Goal: Information Seeking & Learning: Learn about a topic

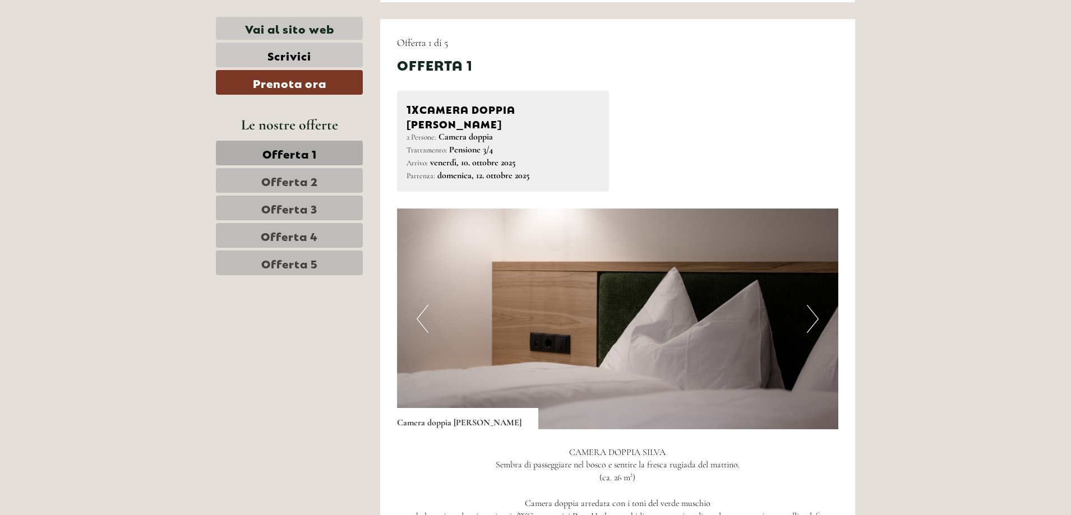
scroll to position [673, 0]
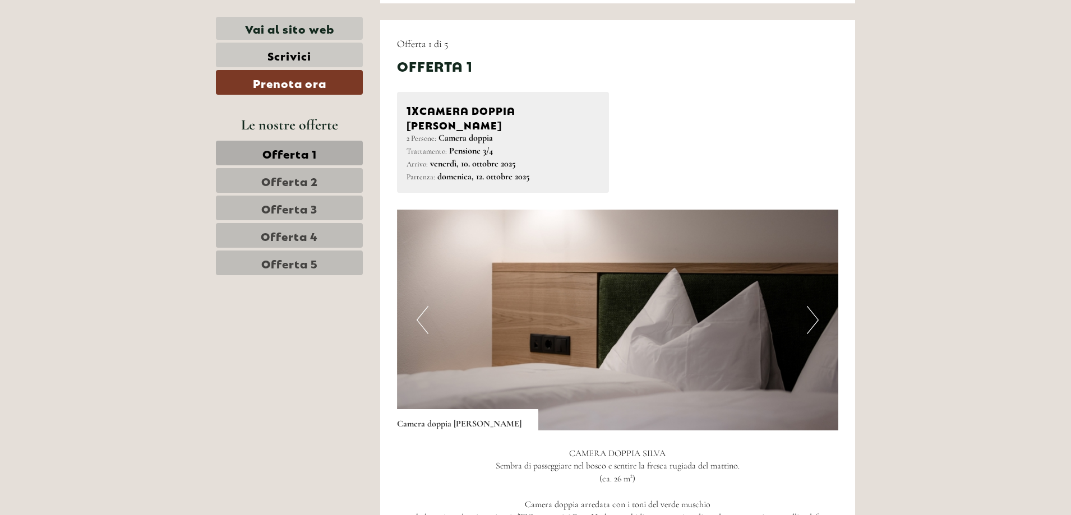
click at [812, 307] on button "Next" at bounding box center [813, 320] width 12 height 28
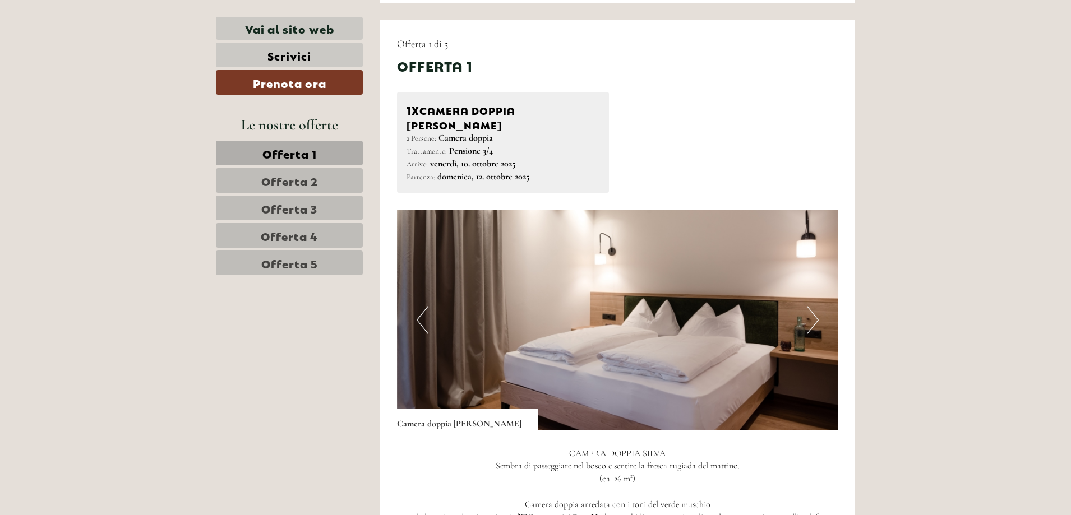
click at [812, 307] on button "Next" at bounding box center [813, 320] width 12 height 28
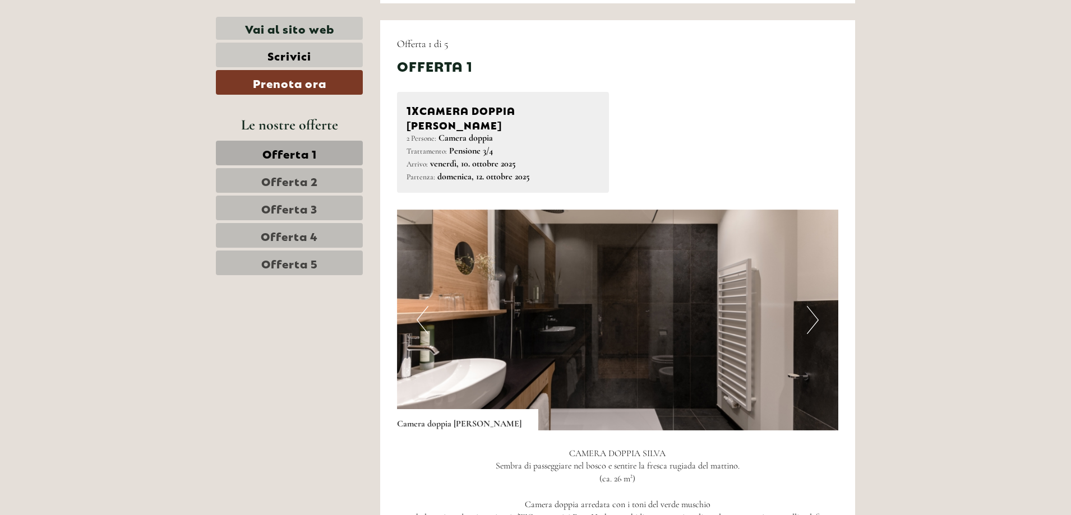
click at [812, 307] on button "Next" at bounding box center [813, 320] width 12 height 28
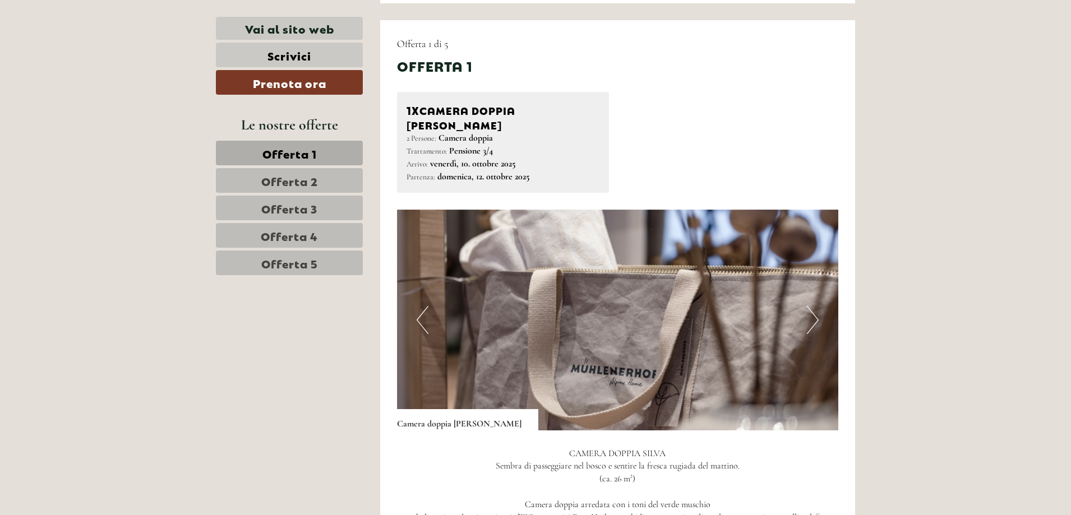
click at [812, 307] on button "Next" at bounding box center [813, 320] width 12 height 28
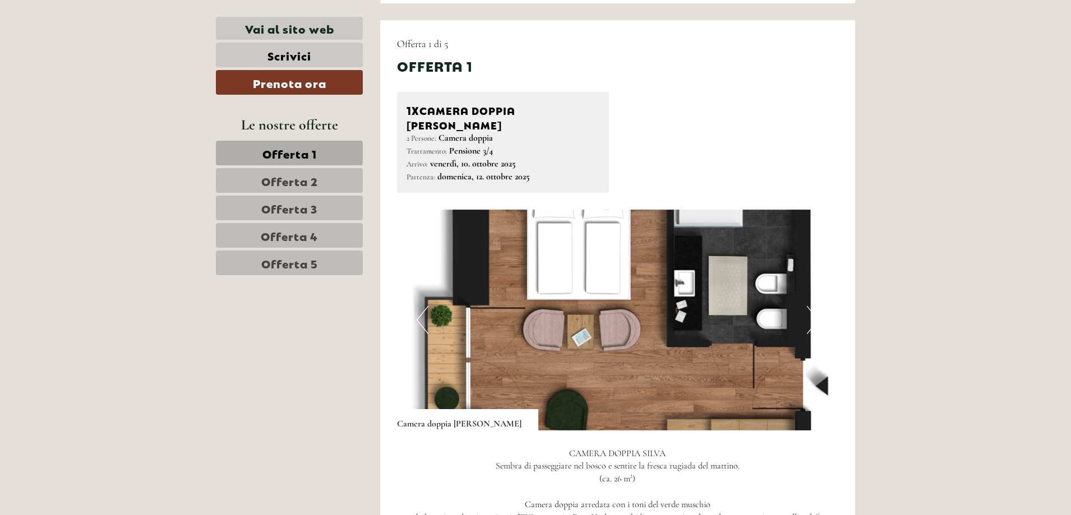
click at [812, 307] on button "Next" at bounding box center [813, 320] width 12 height 28
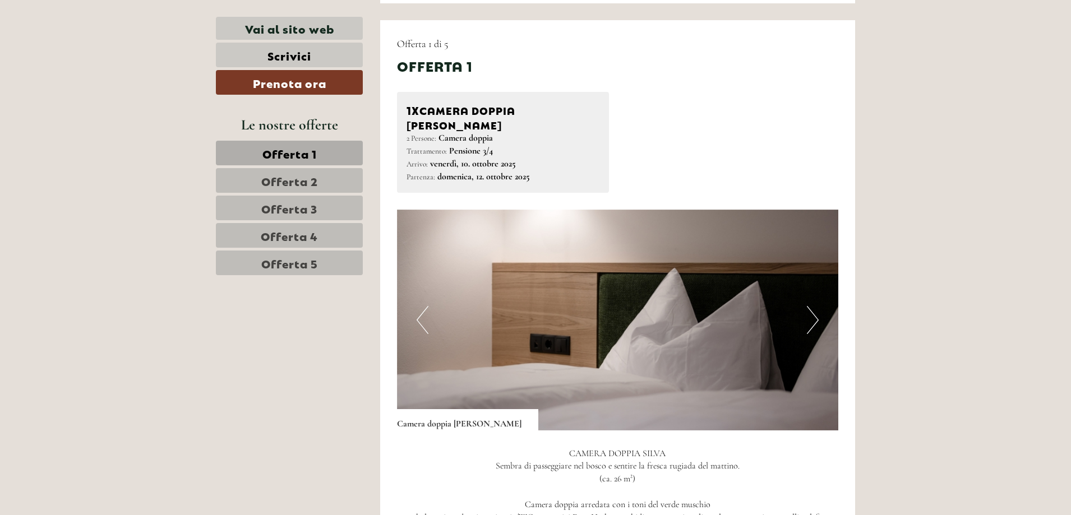
click at [812, 307] on button "Next" at bounding box center [813, 320] width 12 height 28
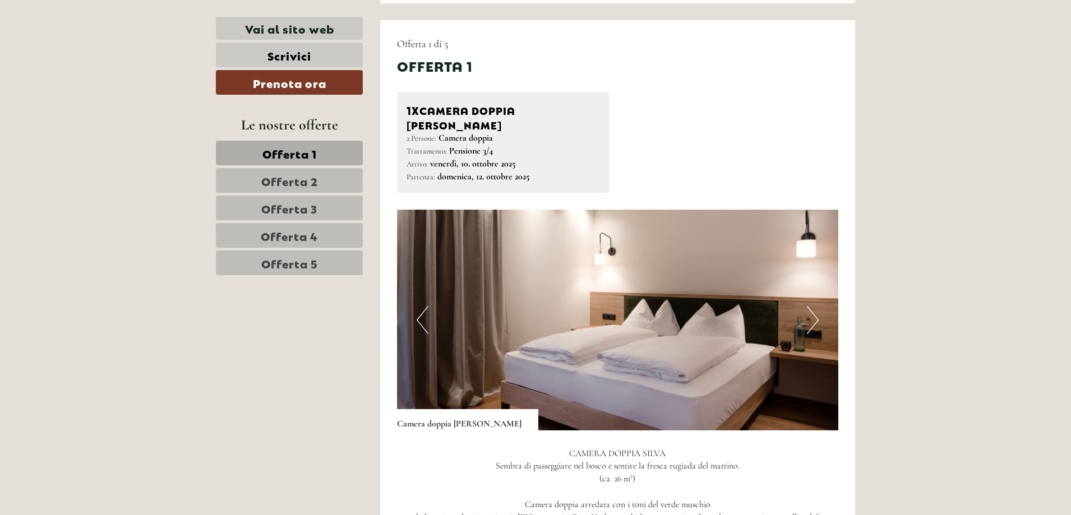
click at [812, 309] on button "Next" at bounding box center [813, 320] width 12 height 28
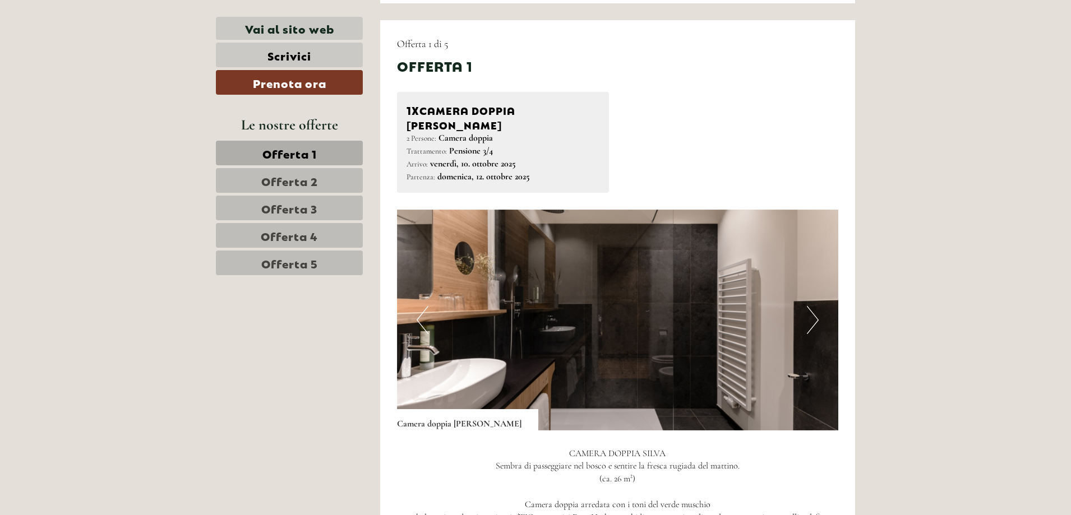
click at [814, 306] on button "Next" at bounding box center [813, 320] width 12 height 28
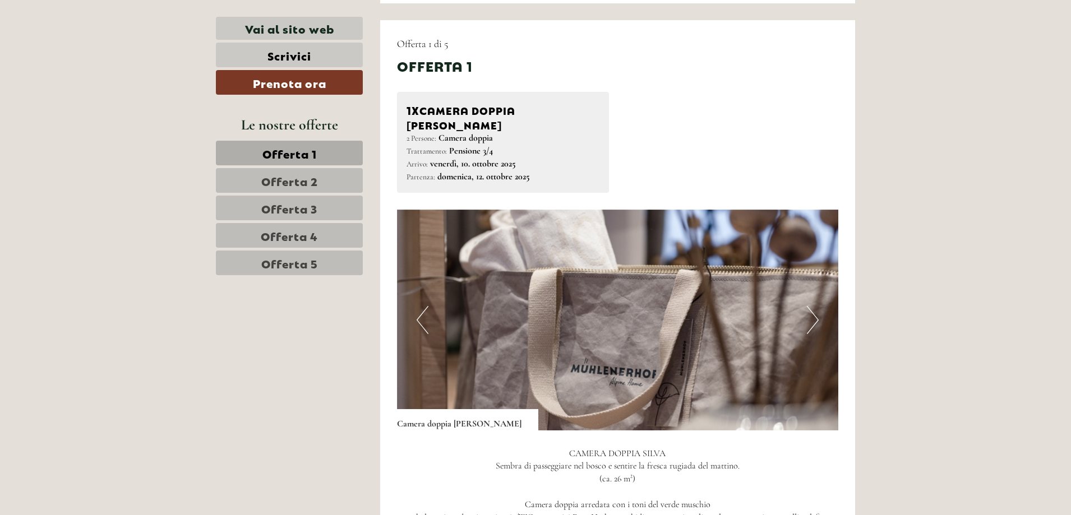
click at [814, 306] on button "Next" at bounding box center [813, 320] width 12 height 28
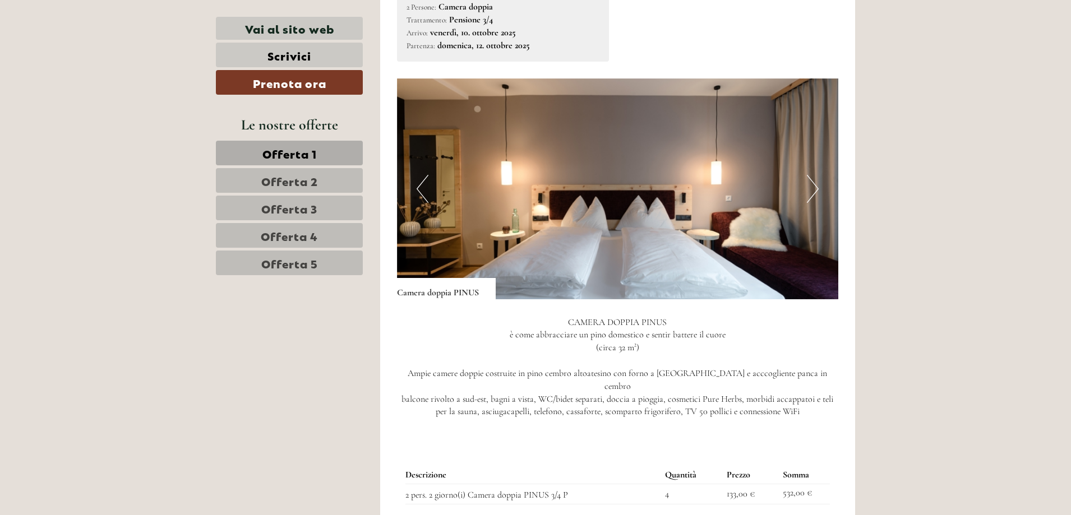
scroll to position [1514, 0]
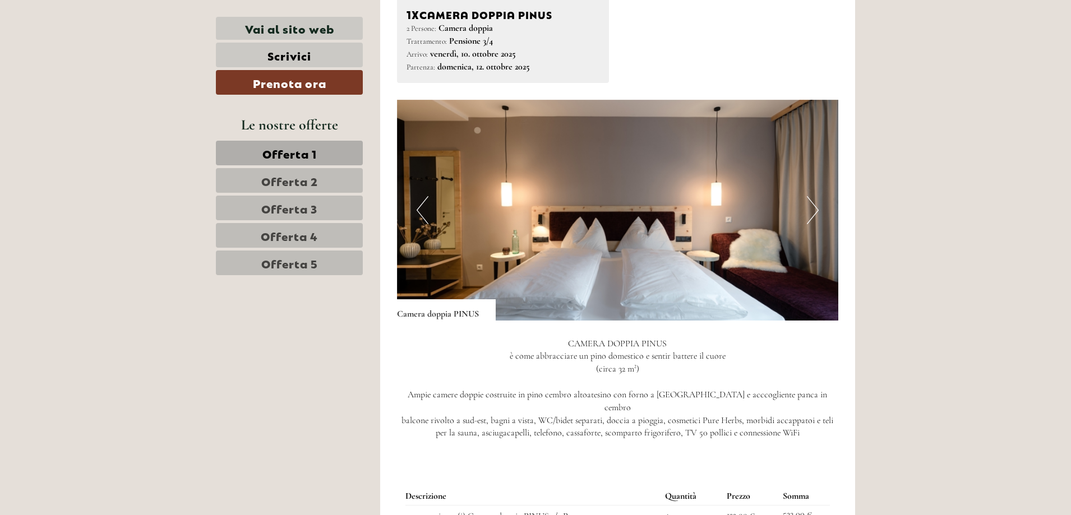
click at [815, 200] on button "Next" at bounding box center [813, 210] width 12 height 28
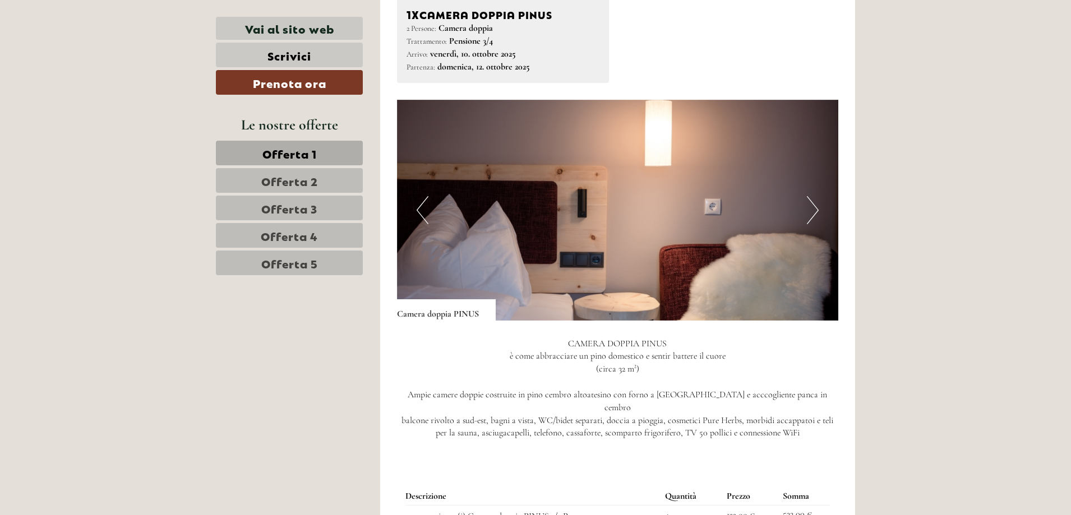
click at [815, 200] on button "Next" at bounding box center [813, 210] width 12 height 28
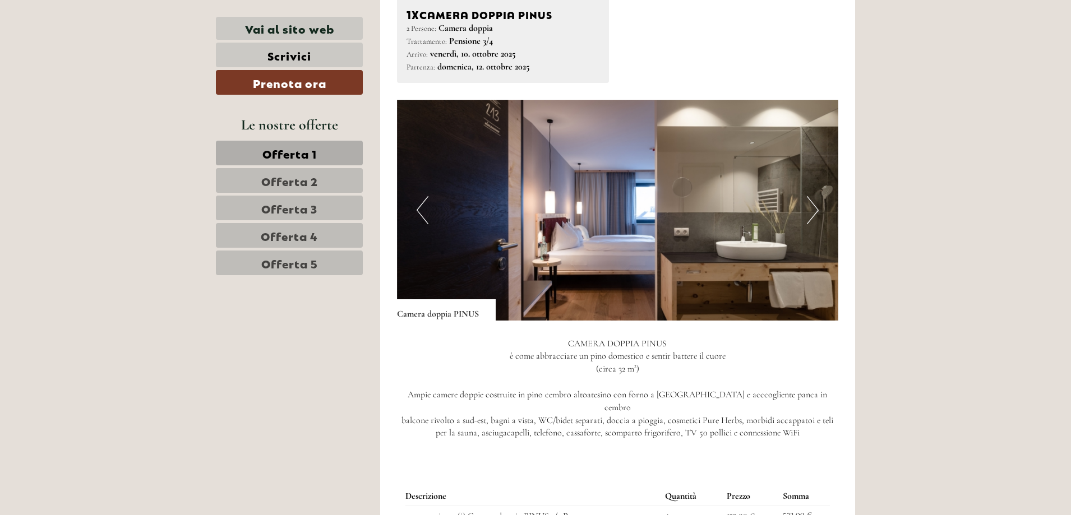
click at [815, 200] on button "Next" at bounding box center [813, 210] width 12 height 28
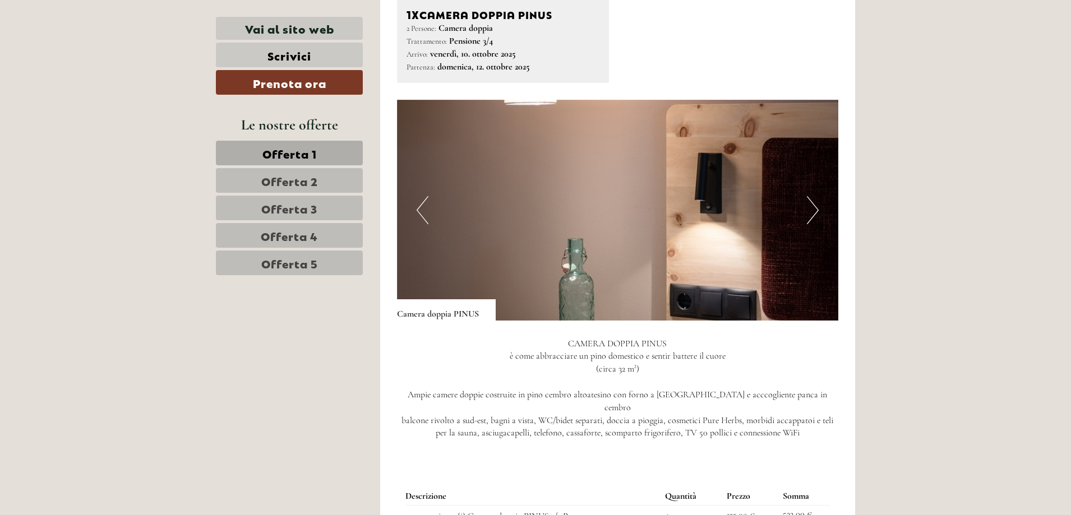
click at [815, 200] on button "Next" at bounding box center [813, 210] width 12 height 28
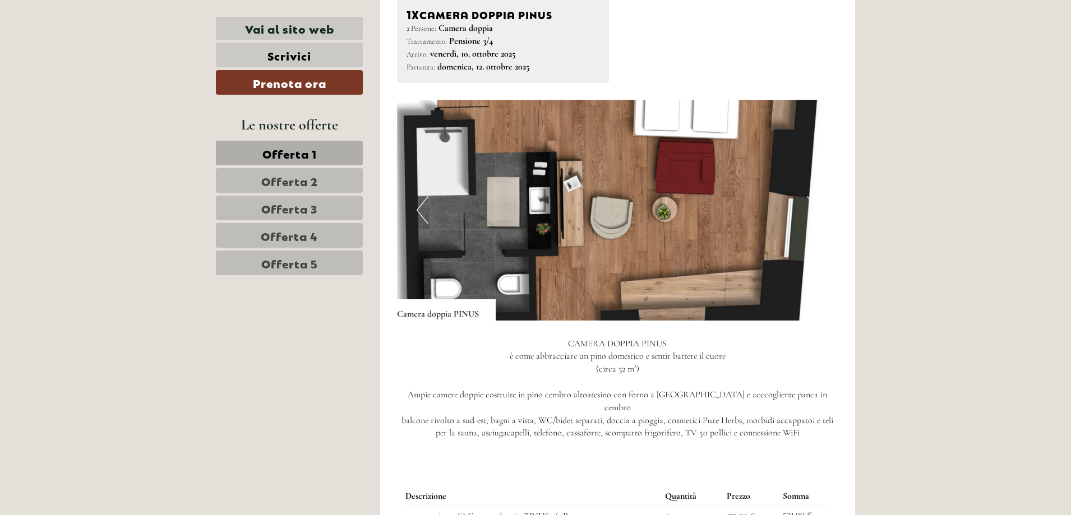
click at [300, 181] on span "Offerta 2" at bounding box center [289, 181] width 57 height 16
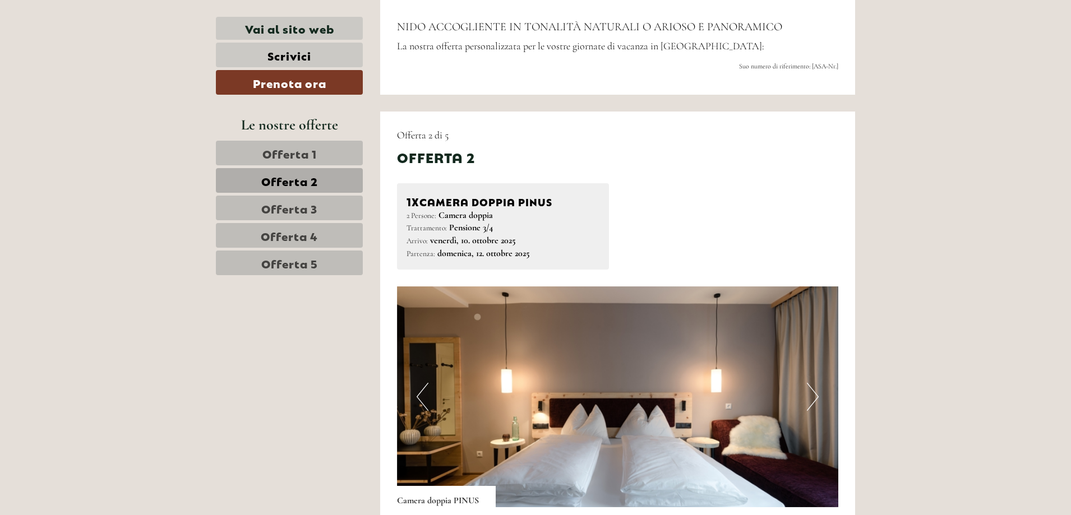
scroll to position [862, 0]
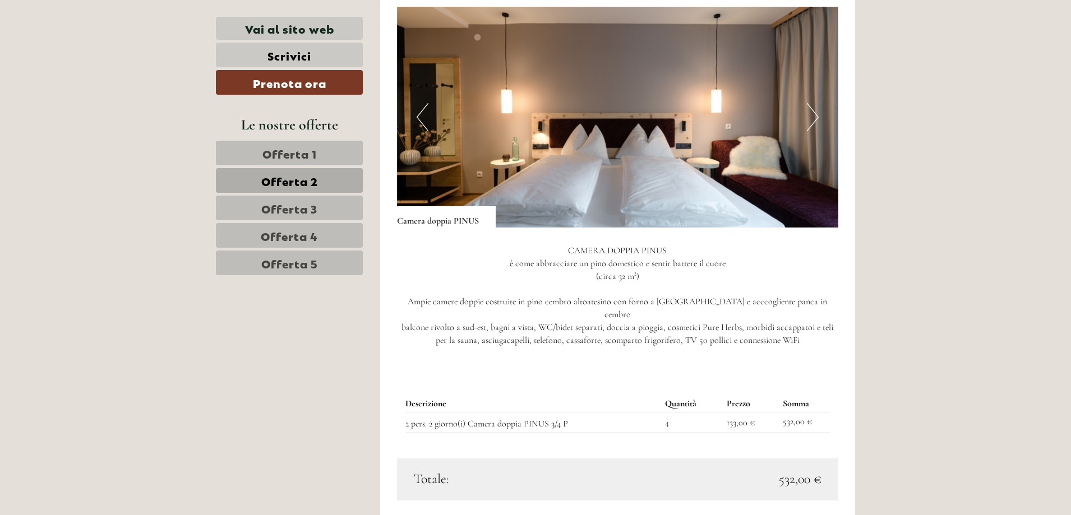
click at [817, 119] on button "Next" at bounding box center [813, 117] width 12 height 28
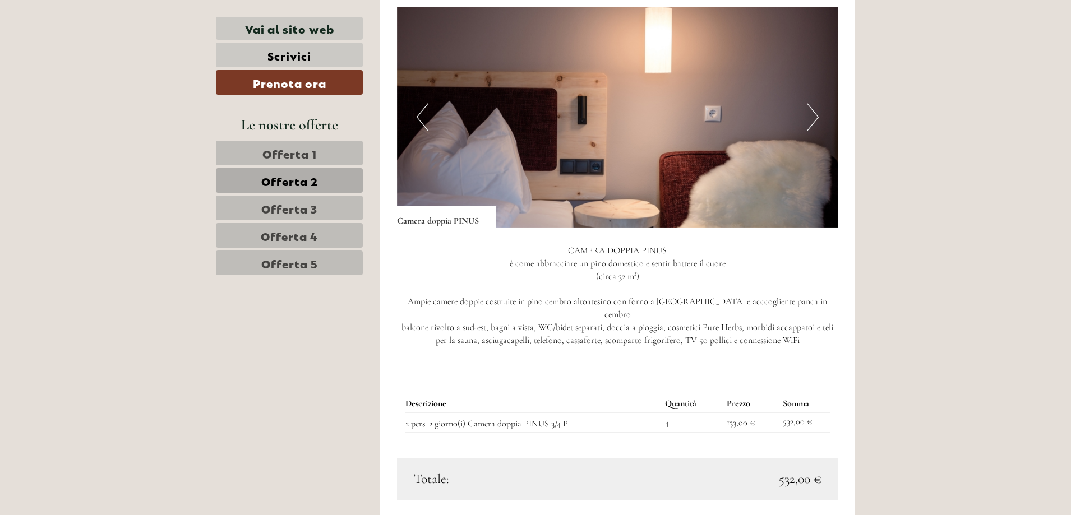
click at [817, 119] on button "Next" at bounding box center [813, 117] width 12 height 28
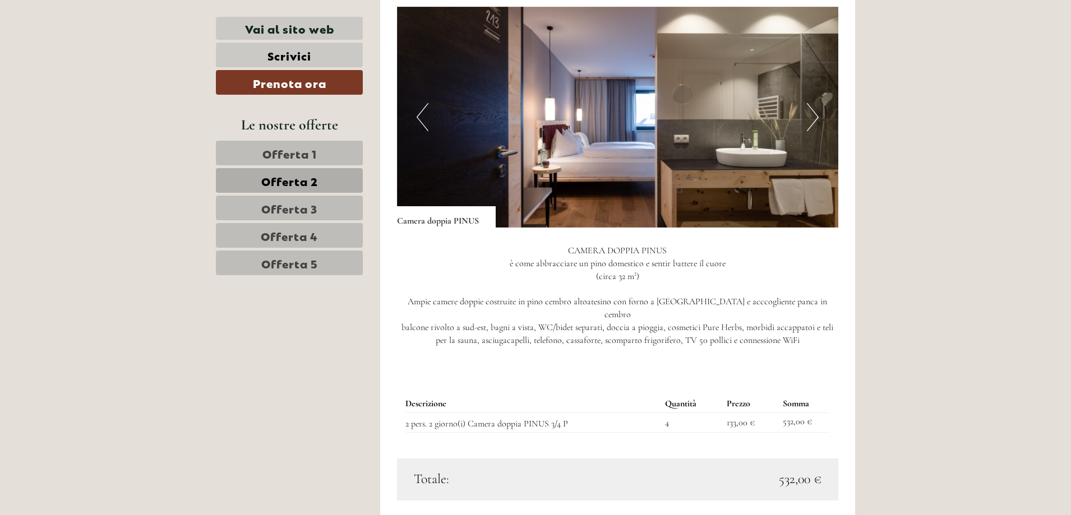
click at [817, 119] on button "Next" at bounding box center [813, 117] width 12 height 28
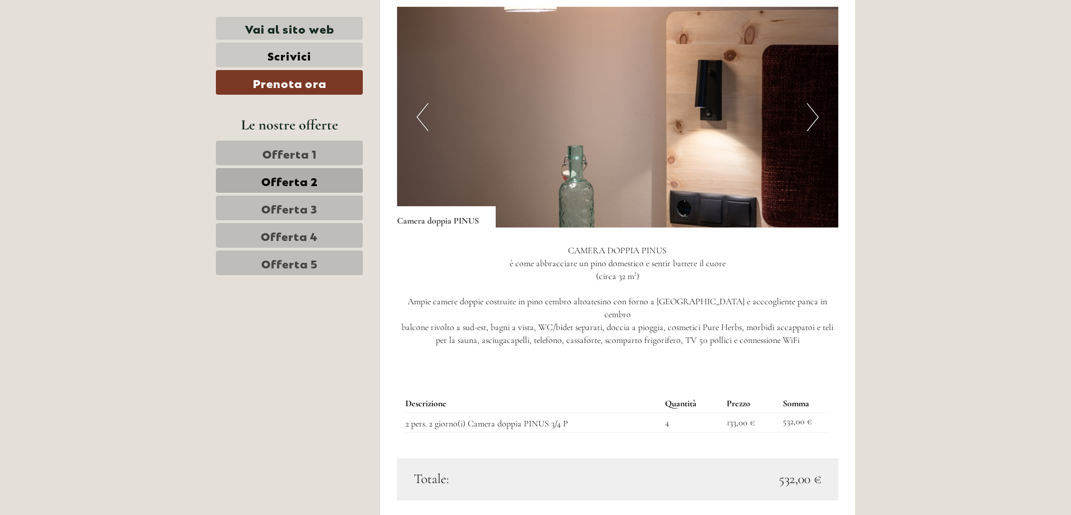
click at [276, 216] on link "Offerta 3" at bounding box center [289, 208] width 147 height 25
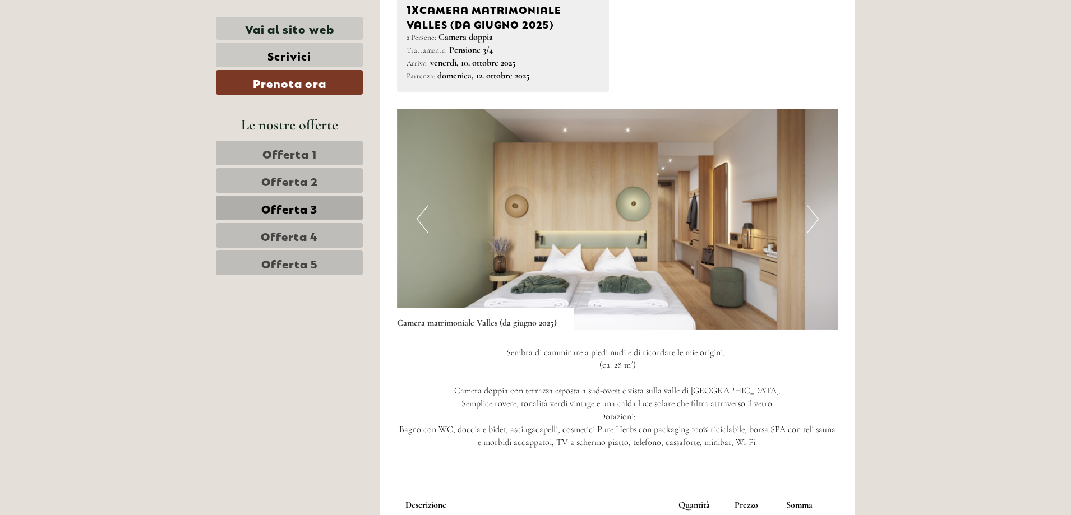
scroll to position [749, 0]
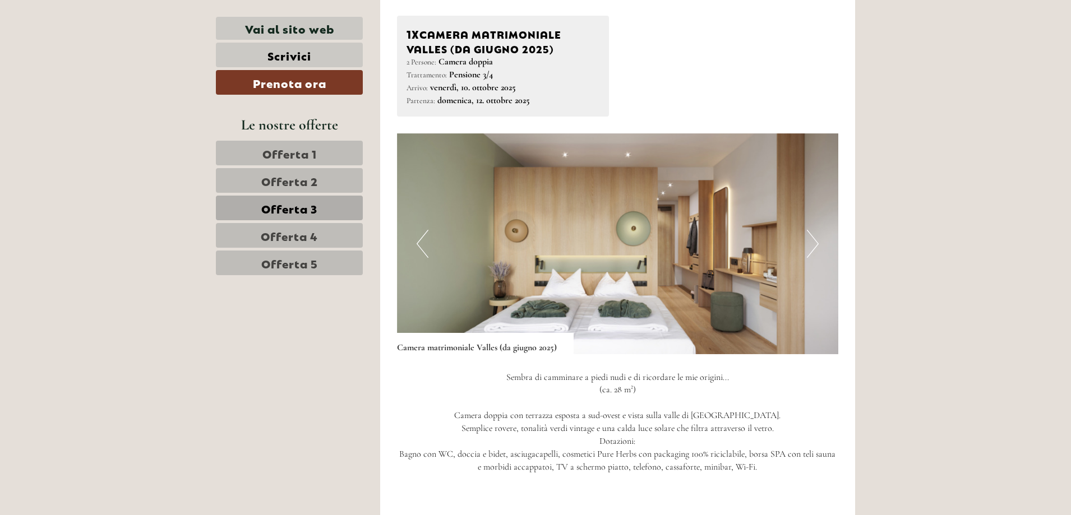
click at [813, 242] on button "Next" at bounding box center [813, 244] width 12 height 28
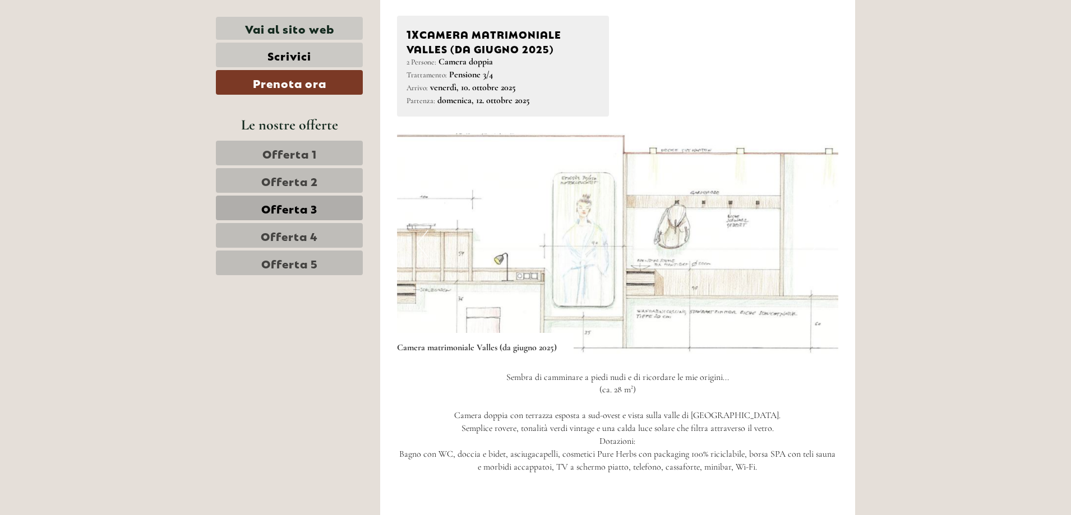
click at [813, 242] on button "Next" at bounding box center [813, 244] width 12 height 28
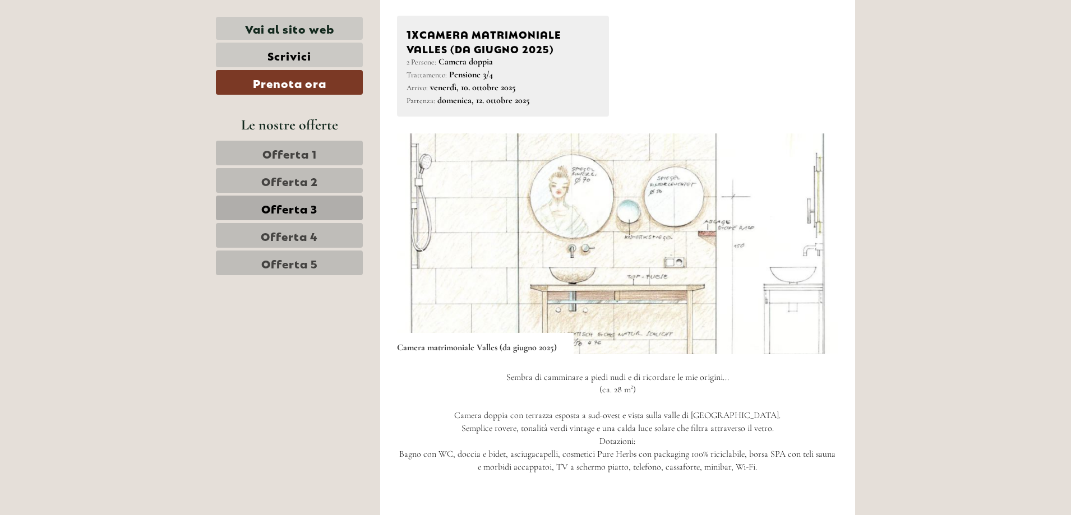
click at [813, 242] on button "Next" at bounding box center [813, 244] width 12 height 28
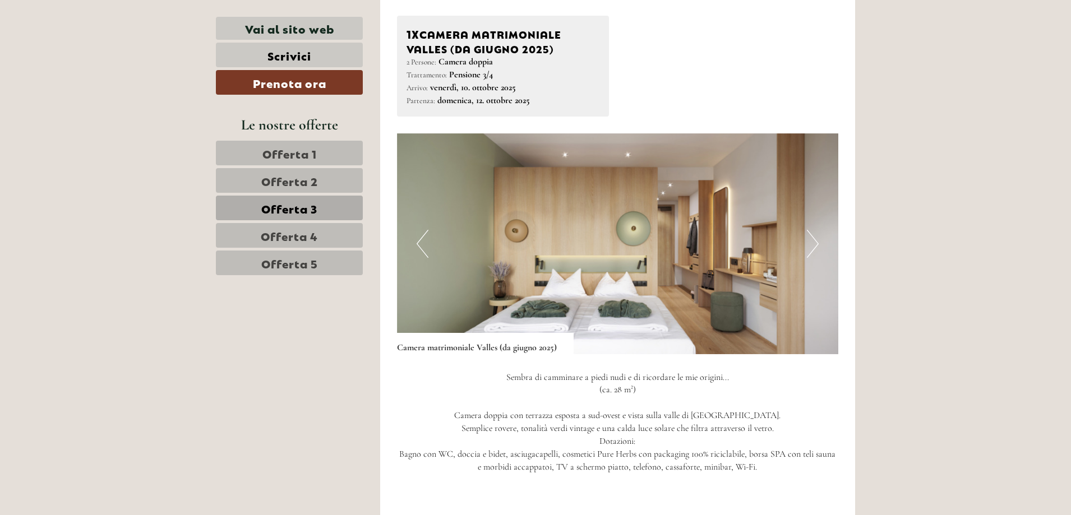
click at [813, 242] on button "Next" at bounding box center [813, 244] width 12 height 28
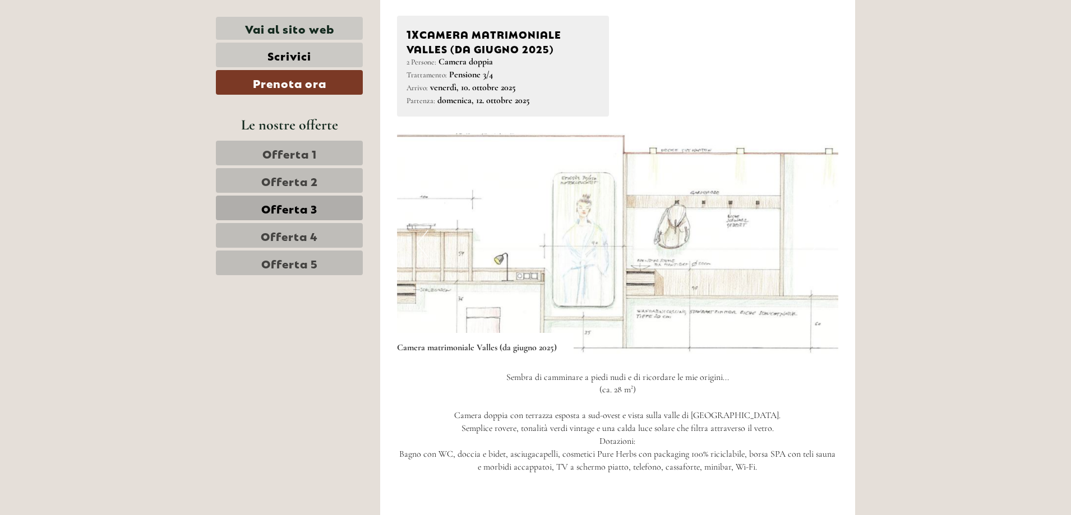
click at [290, 241] on span "Offerta 4" at bounding box center [289, 236] width 57 height 16
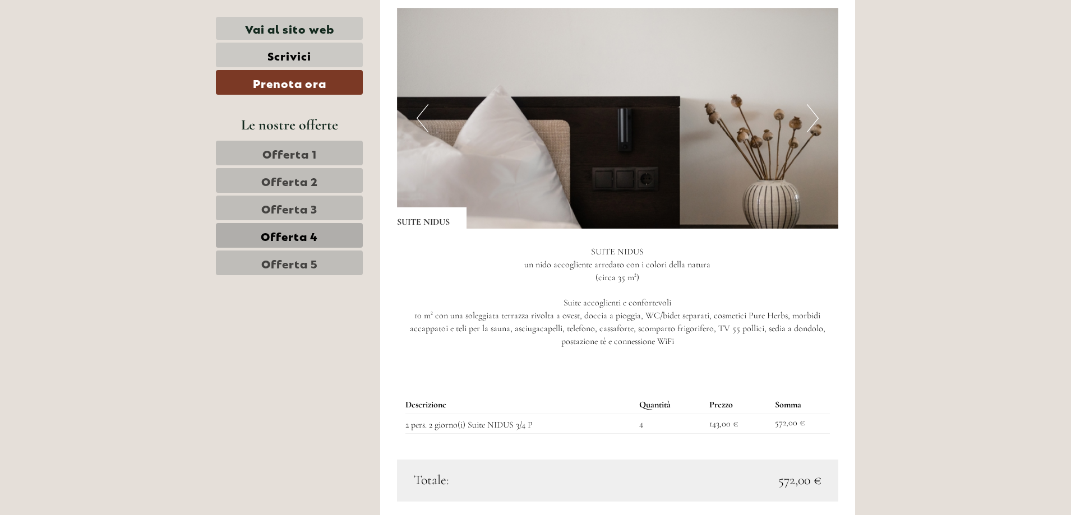
scroll to position [862, 0]
click at [812, 121] on button "Next" at bounding box center [813, 117] width 12 height 28
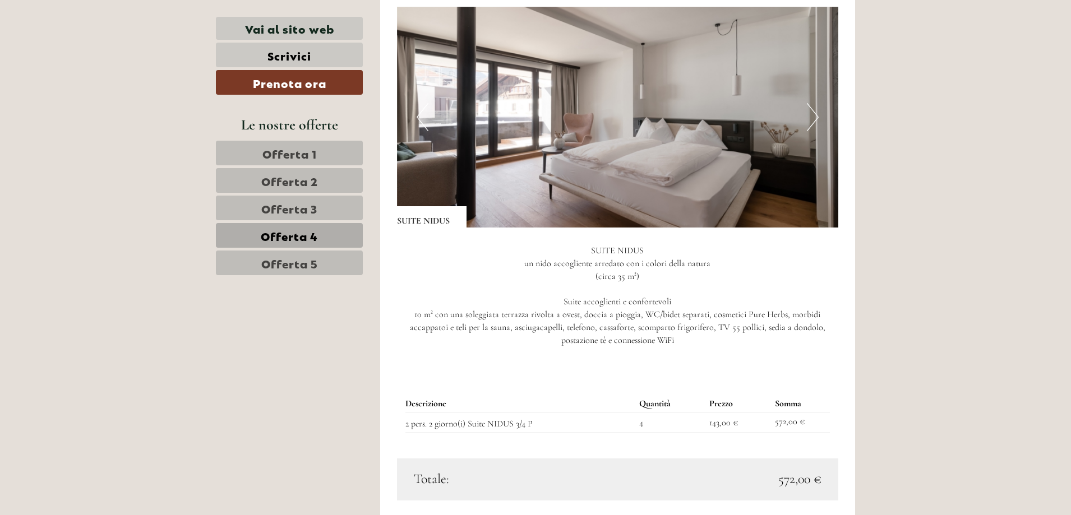
click at [812, 121] on button "Next" at bounding box center [813, 117] width 12 height 28
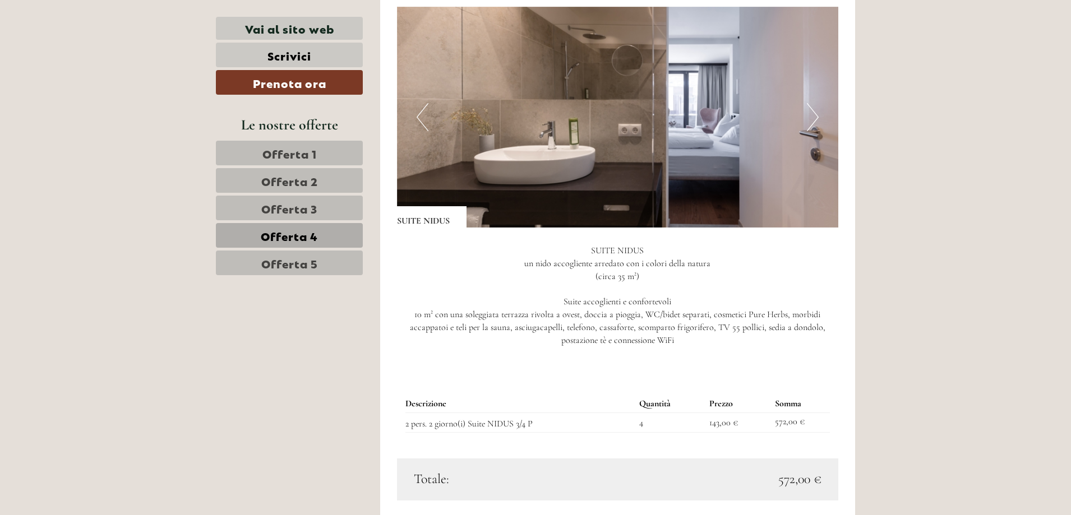
click at [812, 121] on button "Next" at bounding box center [813, 117] width 12 height 28
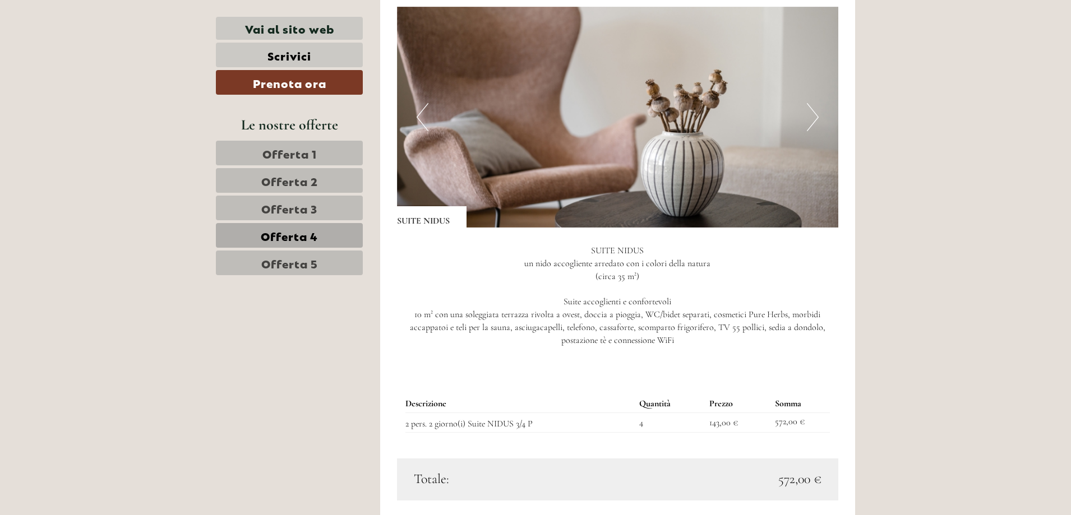
click at [812, 121] on button "Next" at bounding box center [813, 117] width 12 height 28
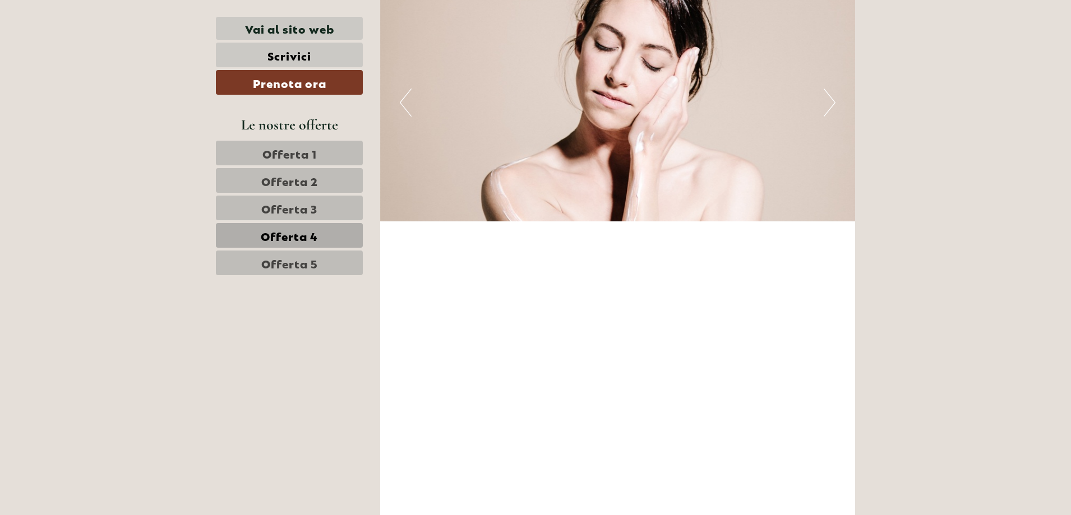
click at [314, 261] on span "Offerta 5" at bounding box center [289, 263] width 57 height 16
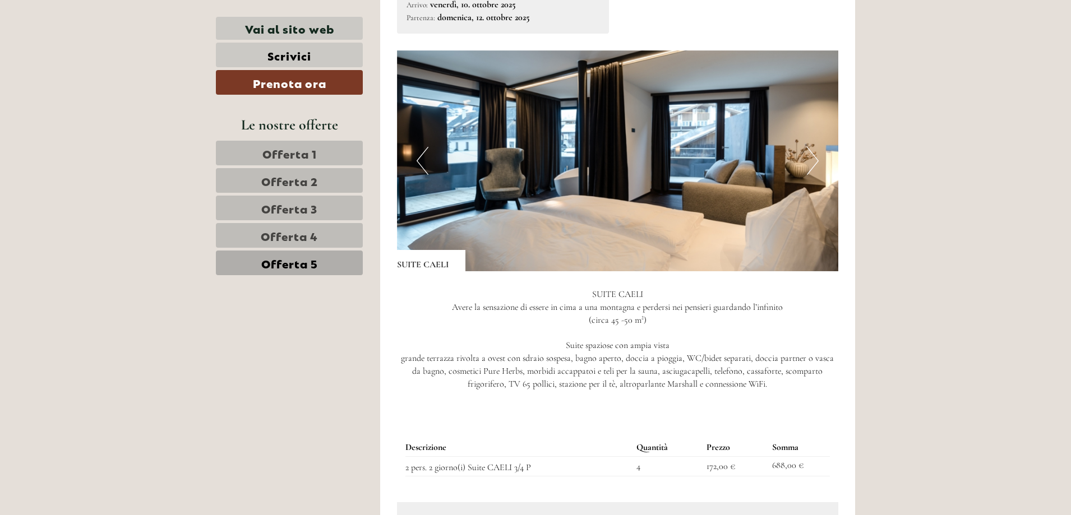
scroll to position [805, 0]
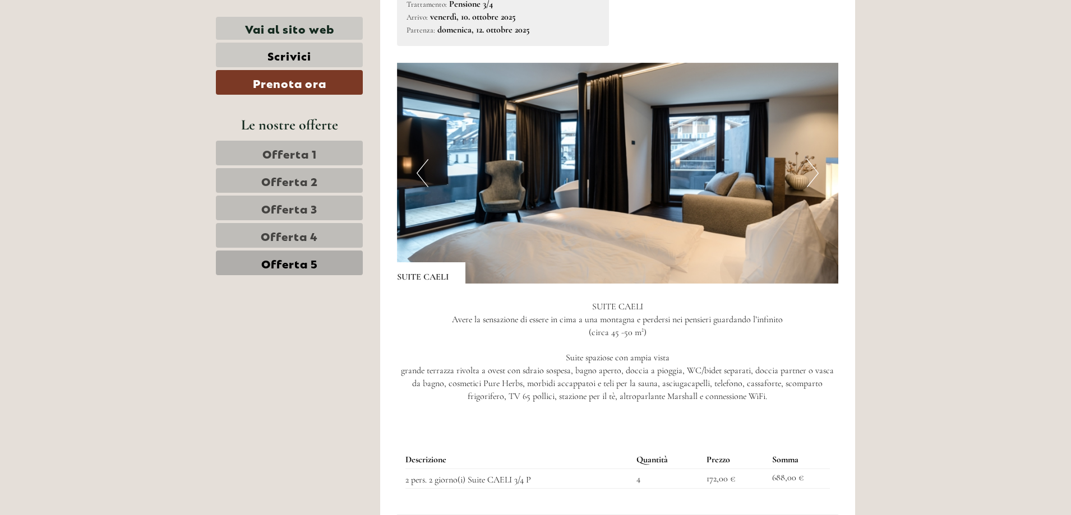
click at [301, 243] on span "Offerta 4" at bounding box center [289, 236] width 57 height 16
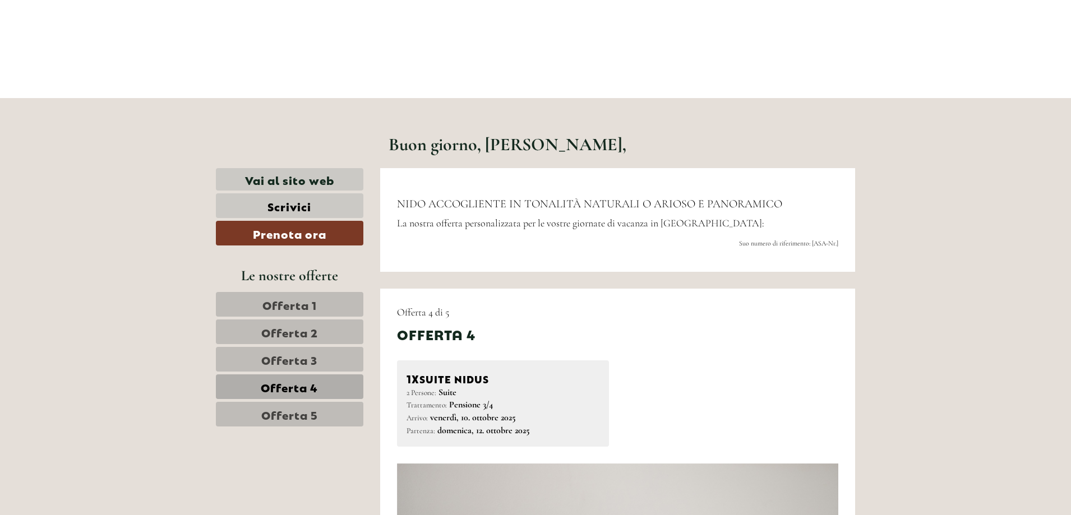
scroll to position [413, 0]
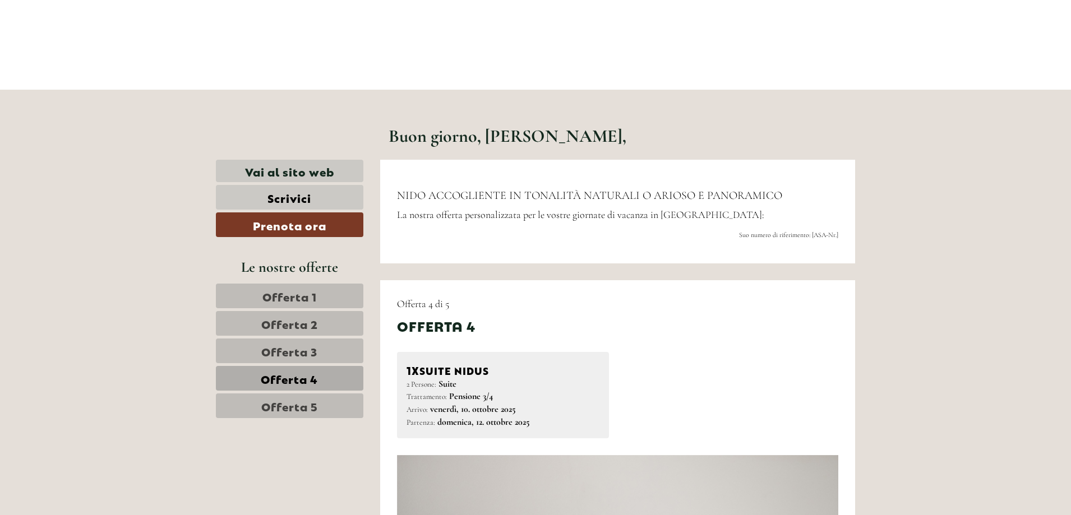
click at [337, 298] on link "Offerta 1" at bounding box center [290, 296] width 148 height 25
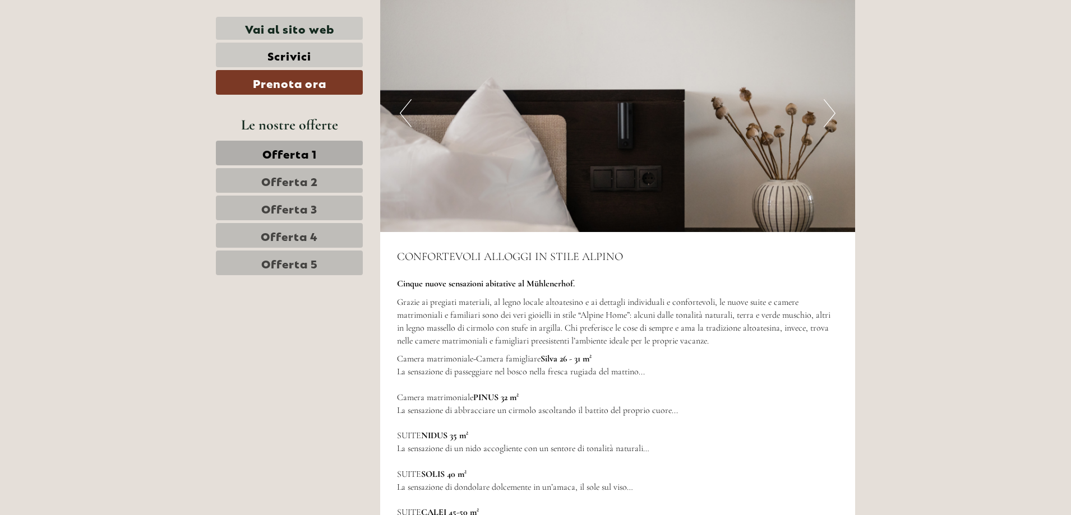
scroll to position [1647, 0]
click at [829, 109] on button "Next" at bounding box center [830, 112] width 12 height 28
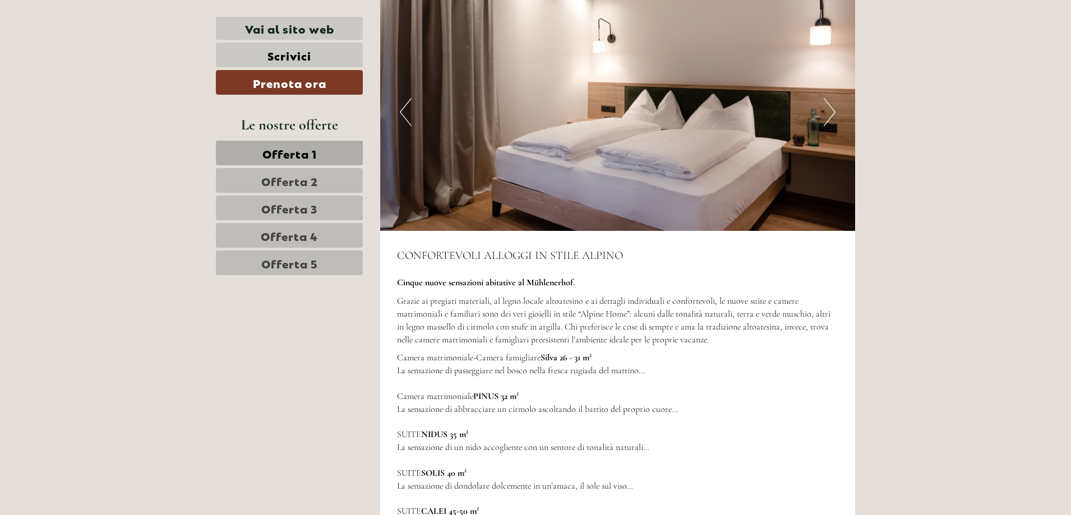
click at [823, 100] on img at bounding box center [618, 112] width 476 height 238
click at [829, 101] on button "Next" at bounding box center [830, 112] width 12 height 28
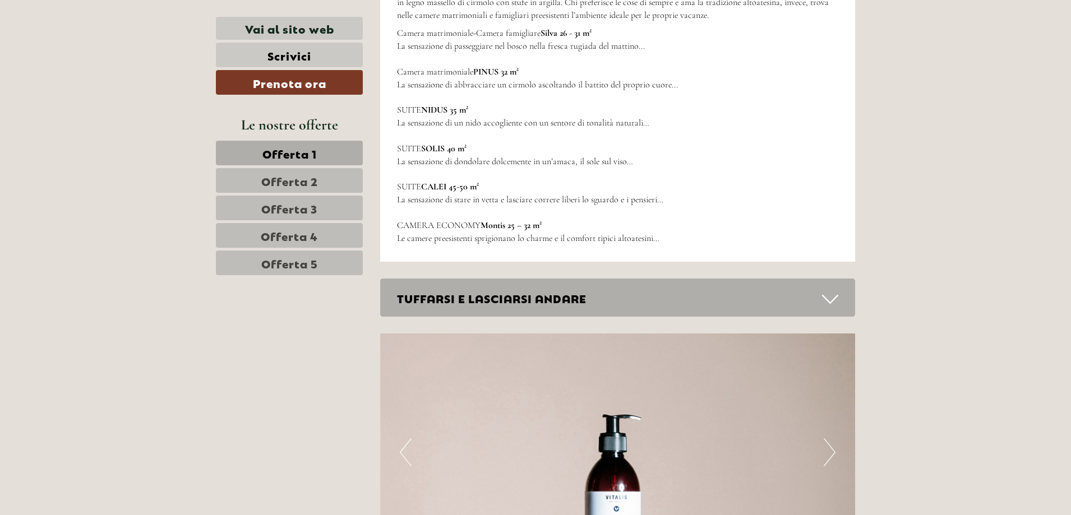
scroll to position [1759, 0]
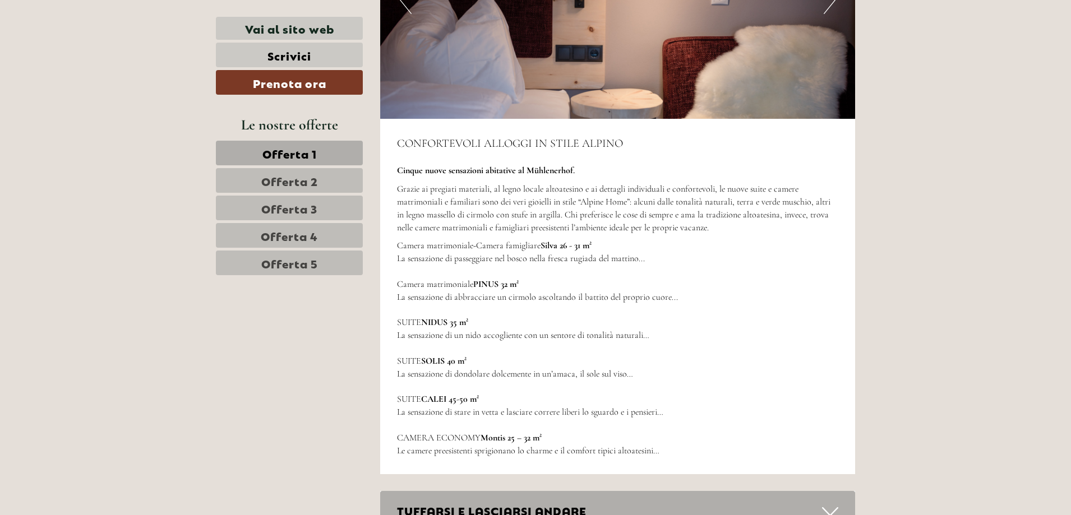
click at [312, 232] on span "Offerta 4" at bounding box center [289, 236] width 57 height 16
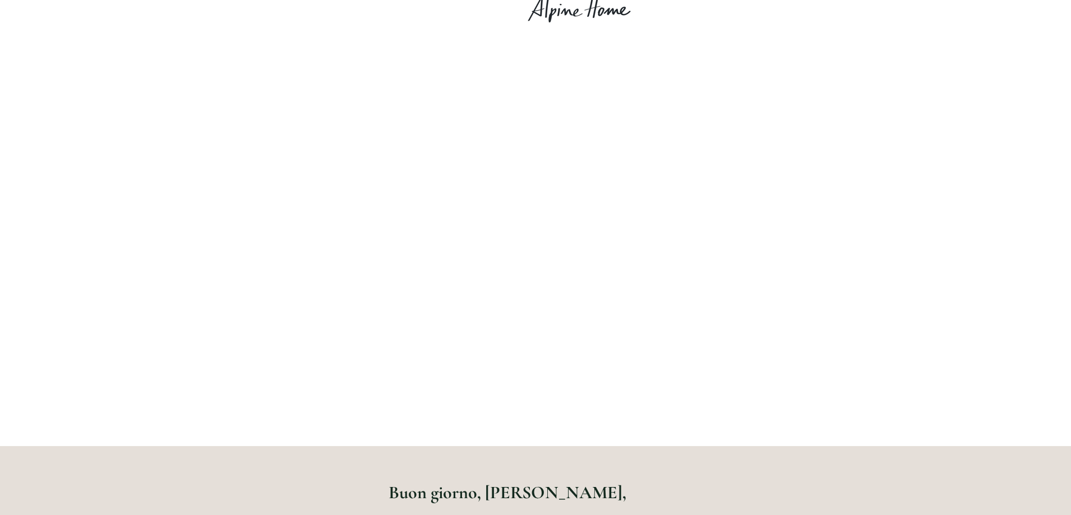
scroll to position [112, 0]
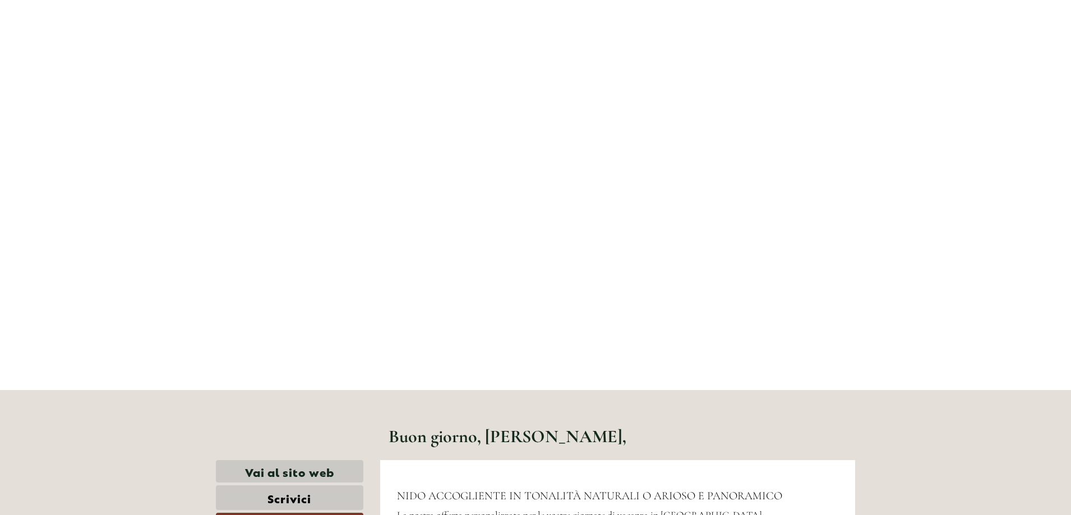
click at [575, 432] on h1 "Buon giorno, [PERSON_NAME]," at bounding box center [508, 437] width 238 height 20
click at [317, 470] on link "Vai al sito web" at bounding box center [290, 472] width 148 height 23
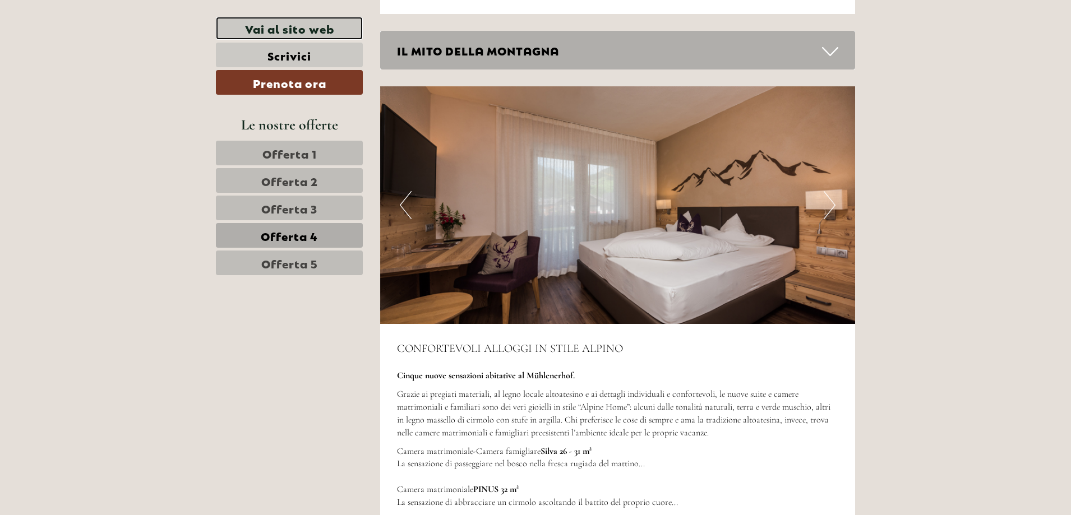
scroll to position [1739, 0]
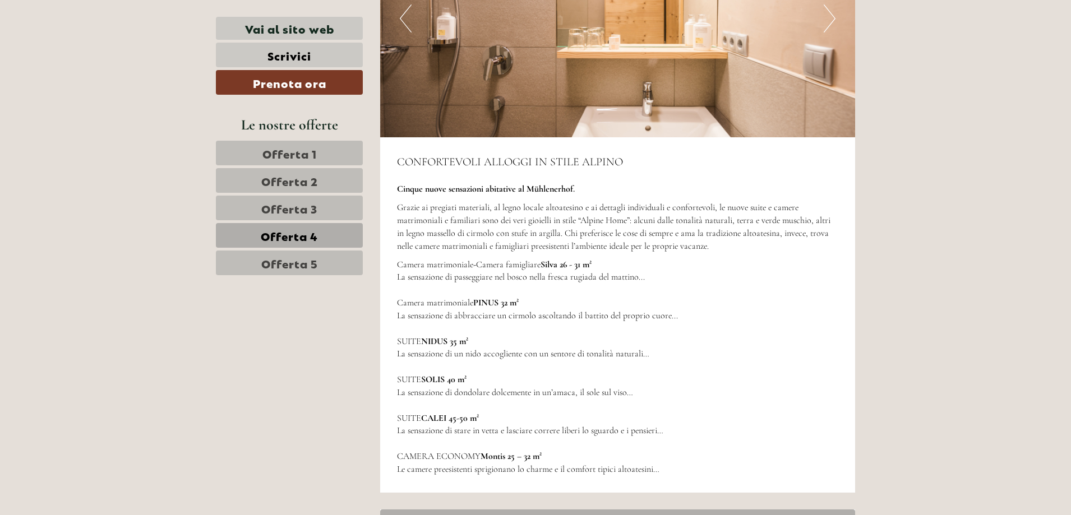
click at [314, 157] on span "Offerta 1" at bounding box center [290, 153] width 54 height 16
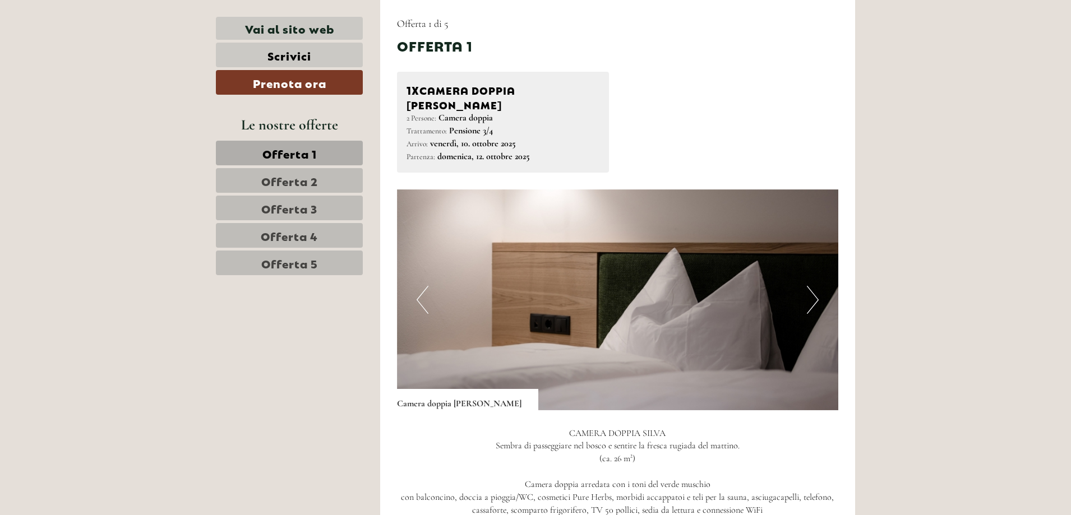
click at [296, 180] on span "Offerta 2" at bounding box center [289, 181] width 57 height 16
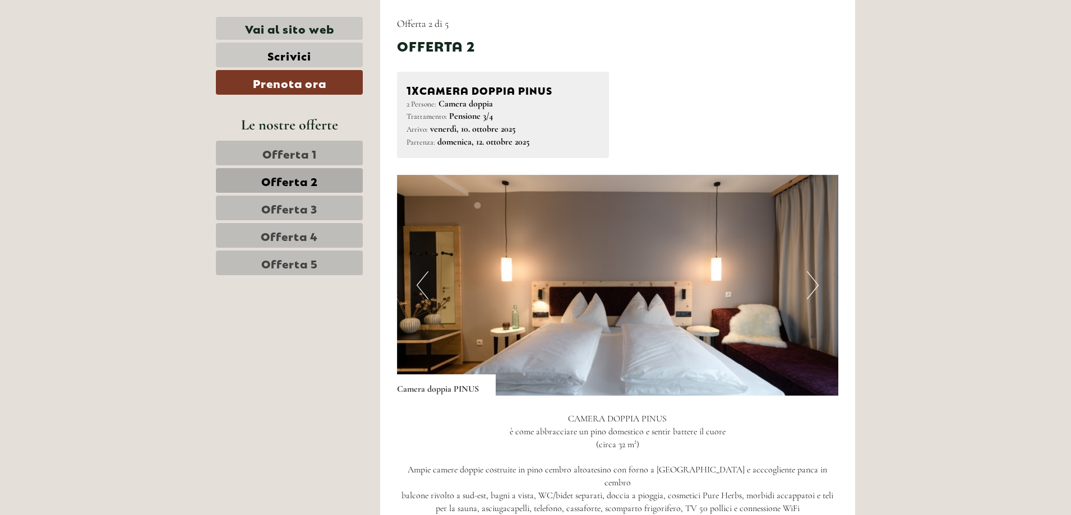
click at [297, 199] on link "Offerta 3" at bounding box center [289, 208] width 147 height 25
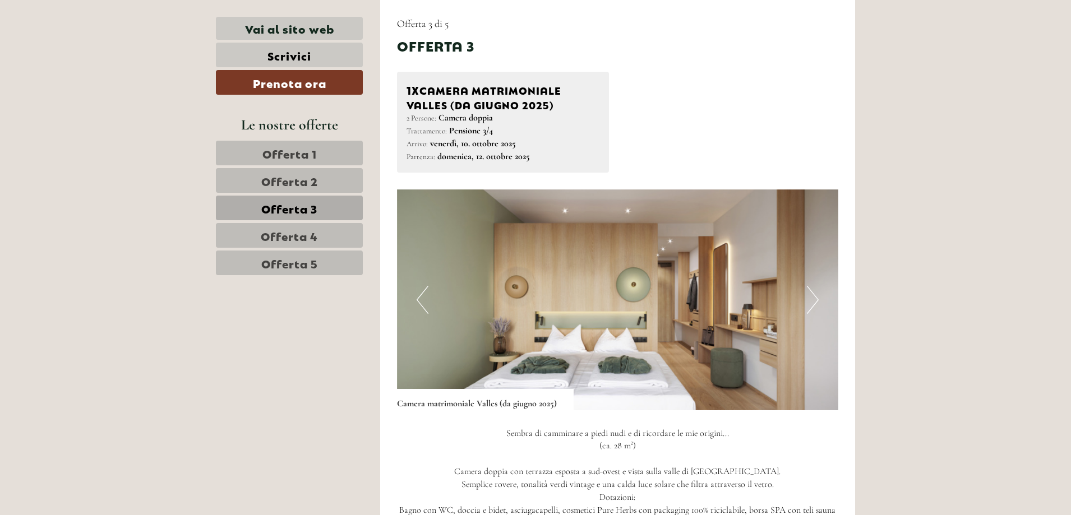
click at [303, 231] on span "Offerta 4" at bounding box center [289, 236] width 57 height 16
